Goal: Task Accomplishment & Management: Manage account settings

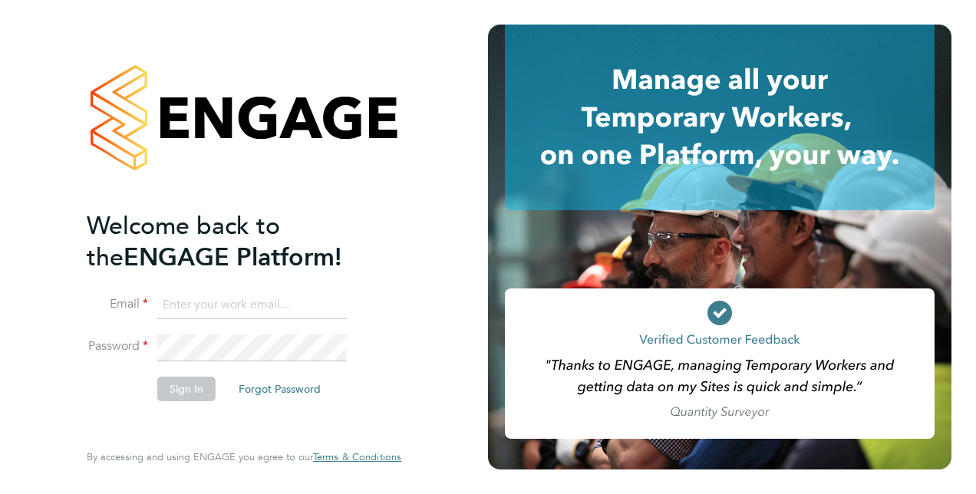
type input "[PERSON_NAME][EMAIL_ADDRESS][DOMAIN_NAME]"
click at [192, 390] on button "Sign In" at bounding box center [186, 389] width 58 height 25
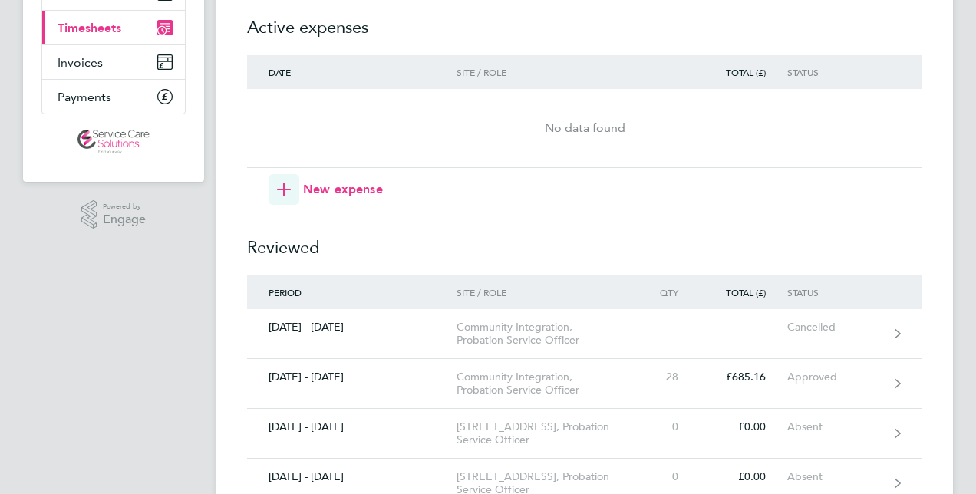
scroll to position [230, 0]
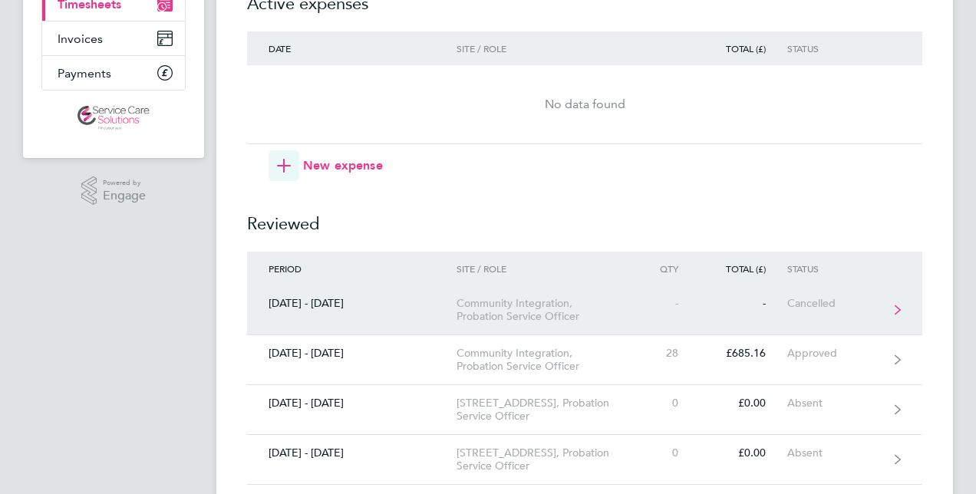
click at [506, 315] on div "Community Integration, Probation Service Officer" at bounding box center [544, 310] width 176 height 26
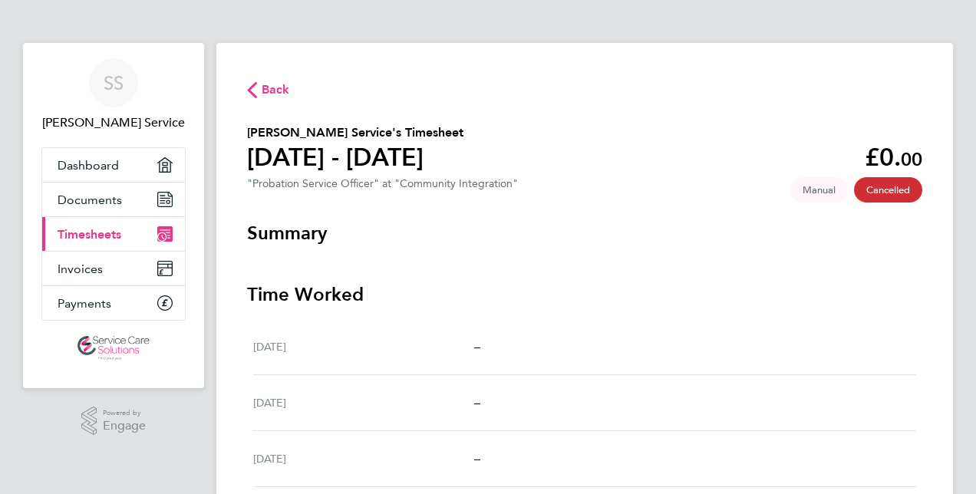
click at [285, 95] on span "Back" at bounding box center [276, 90] width 28 height 18
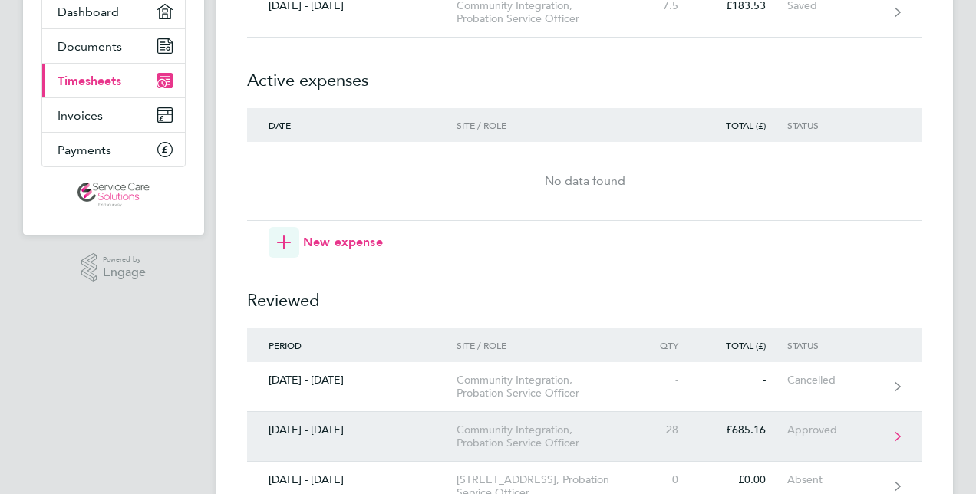
scroll to position [230, 0]
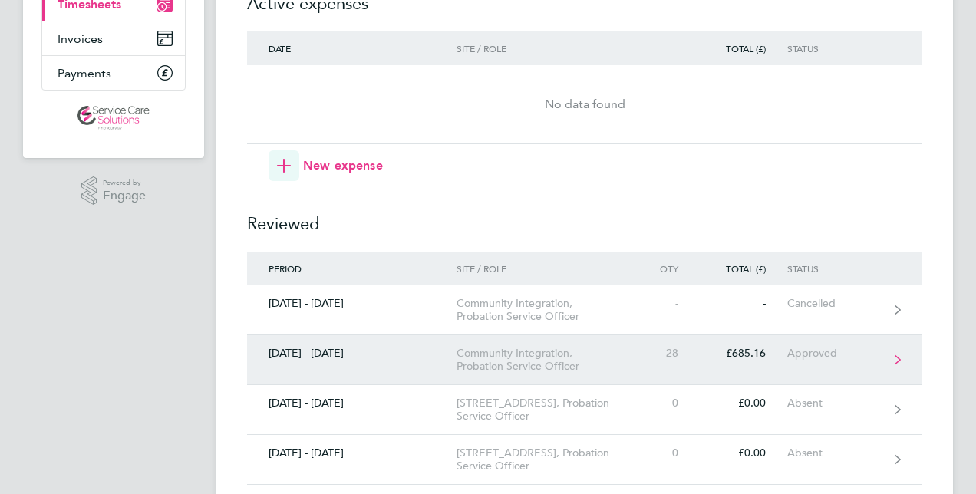
click at [763, 361] on link "[DATE] - [DATE] Community Integration, Probation Service Officer 28 £685.16 App…" at bounding box center [584, 360] width 675 height 50
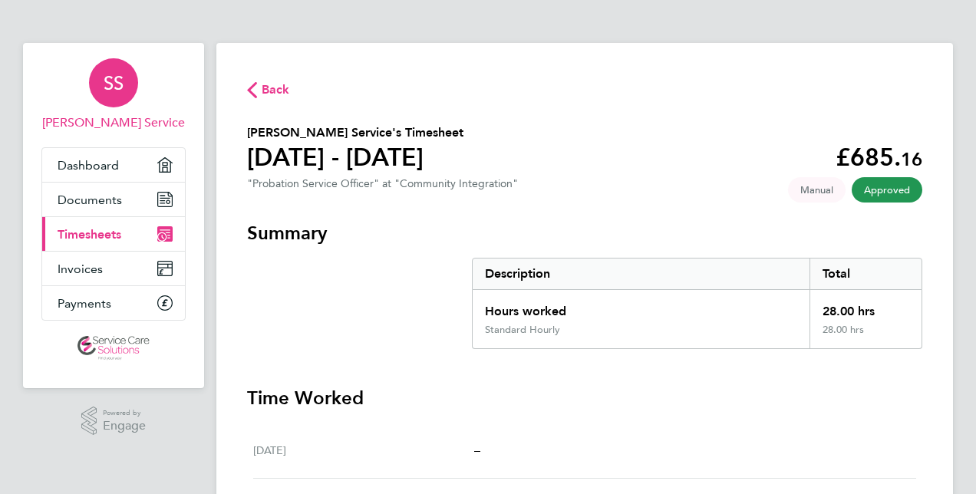
click at [127, 89] on div "SS" at bounding box center [113, 82] width 49 height 49
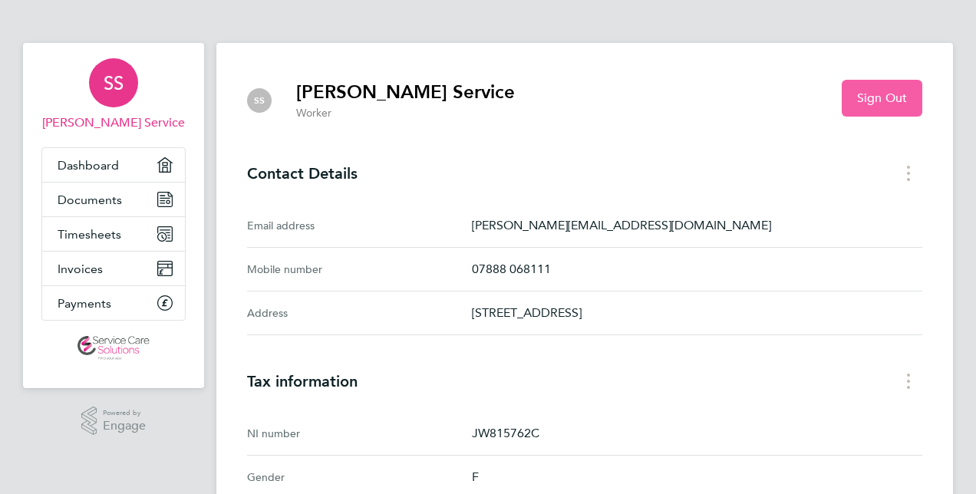
click at [902, 107] on button "Sign Out" at bounding box center [882, 98] width 81 height 37
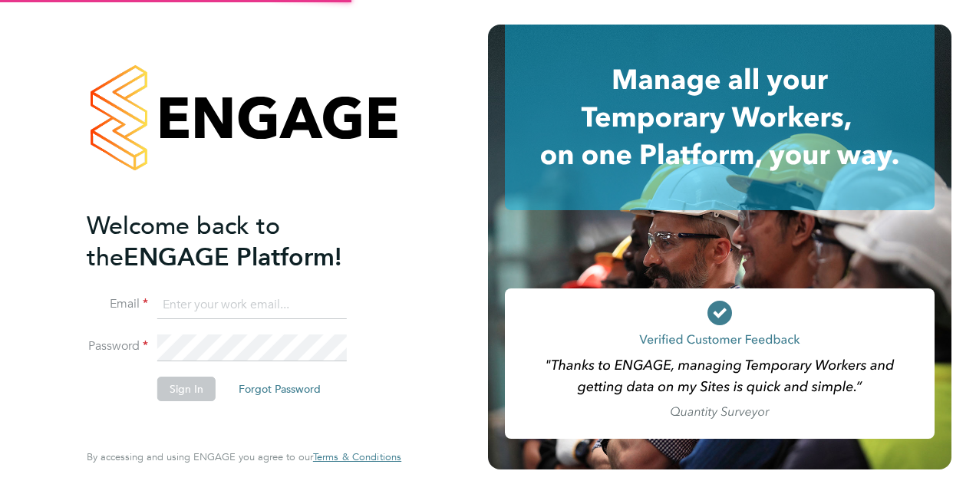
type input "[PERSON_NAME][EMAIL_ADDRESS][DOMAIN_NAME]"
